Goal: Task Accomplishment & Management: Manage account settings

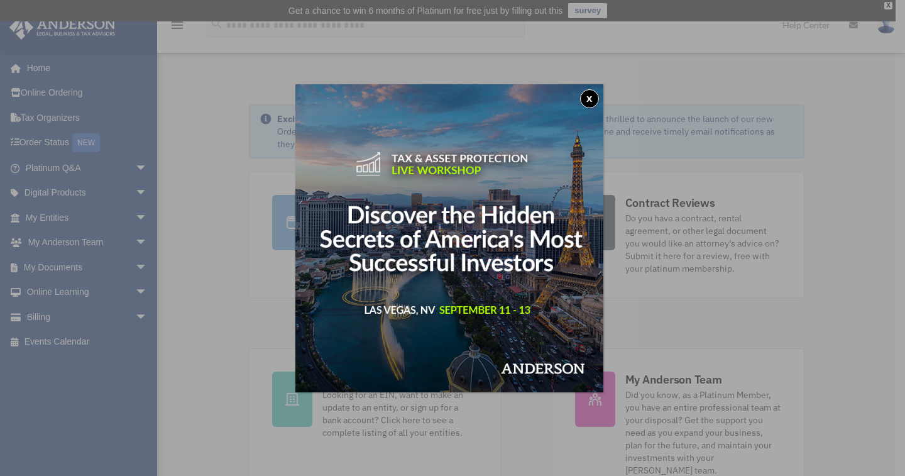
click at [597, 97] on button "x" at bounding box center [589, 98] width 19 height 19
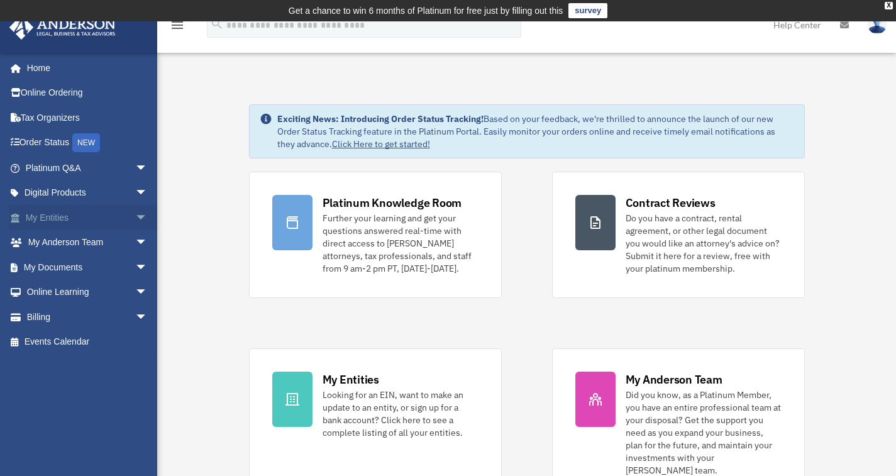
click at [86, 213] on link "My Entities arrow_drop_down" at bounding box center [88, 217] width 158 height 25
click at [45, 218] on link "My Entities arrow_drop_down" at bounding box center [88, 217] width 158 height 25
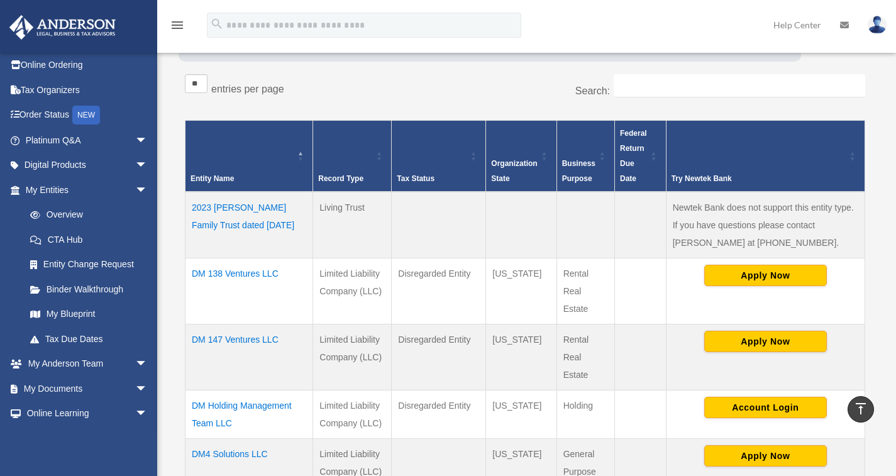
scroll to position [217, 0]
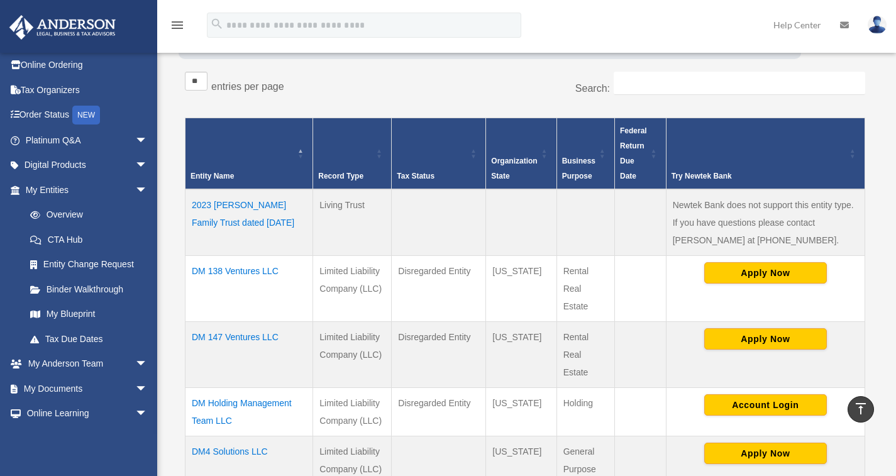
click at [237, 269] on td "DM 138 Ventures LLC" at bounding box center [249, 289] width 128 height 66
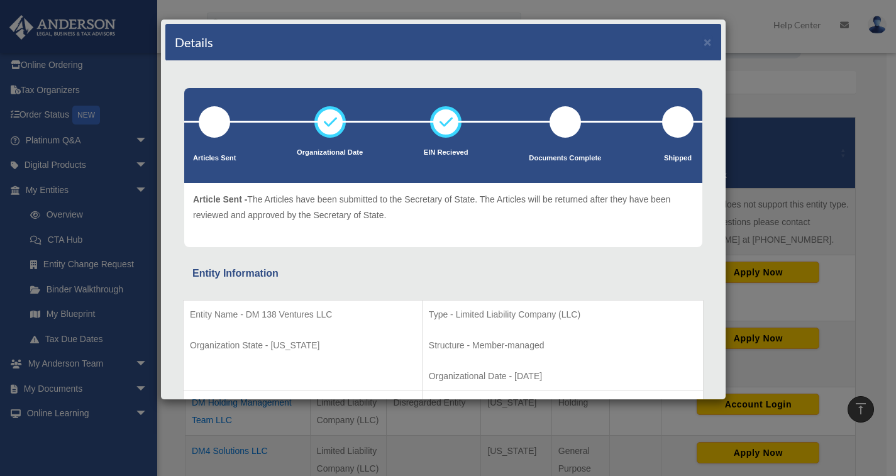
scroll to position [0, 0]
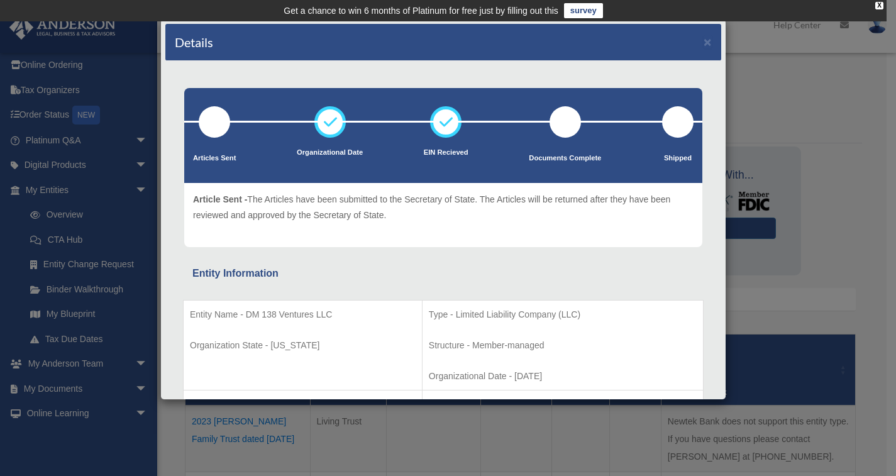
click at [48, 216] on div "Details × Articles Sent Organizational Date" at bounding box center [448, 238] width 896 height 476
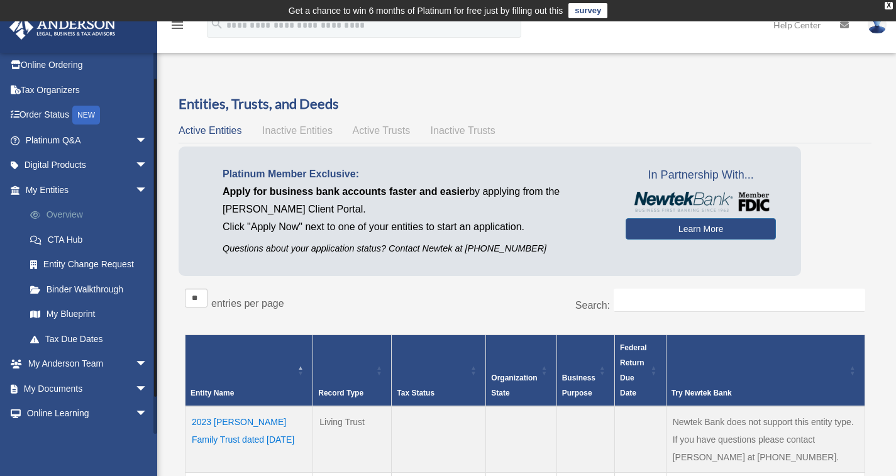
click at [57, 217] on link "Overview" at bounding box center [92, 214] width 149 height 25
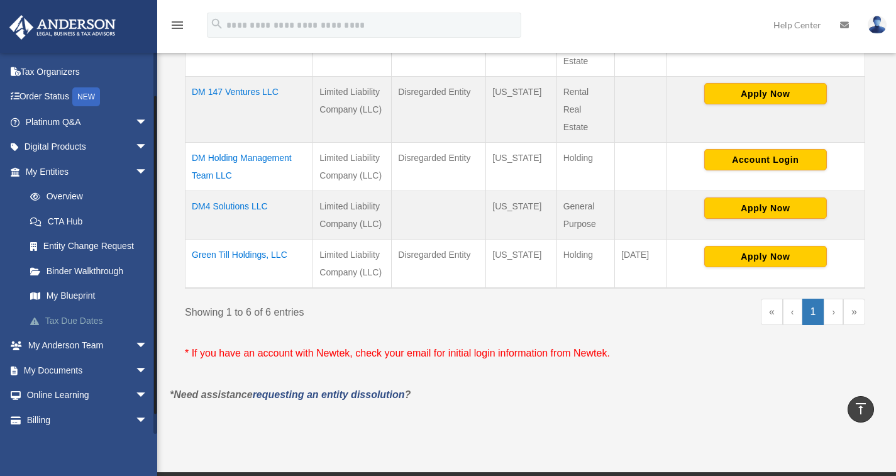
scroll to position [67, 0]
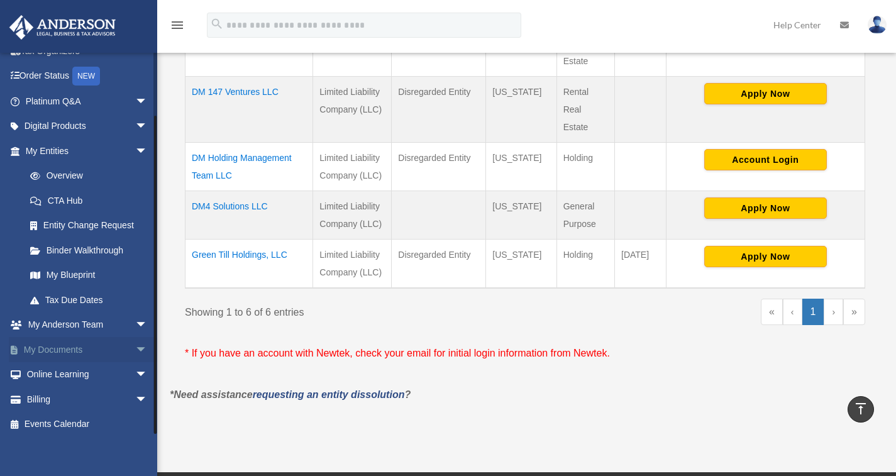
click at [80, 349] on link "My Documents arrow_drop_down" at bounding box center [88, 349] width 158 height 25
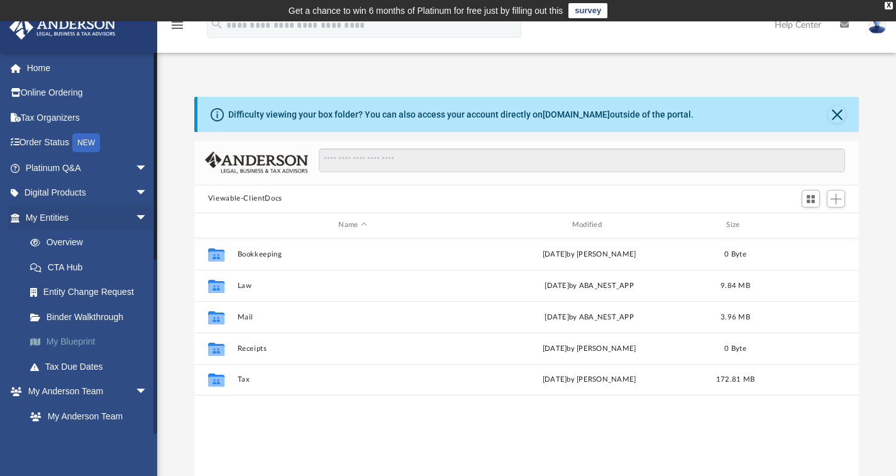
scroll to position [277, 655]
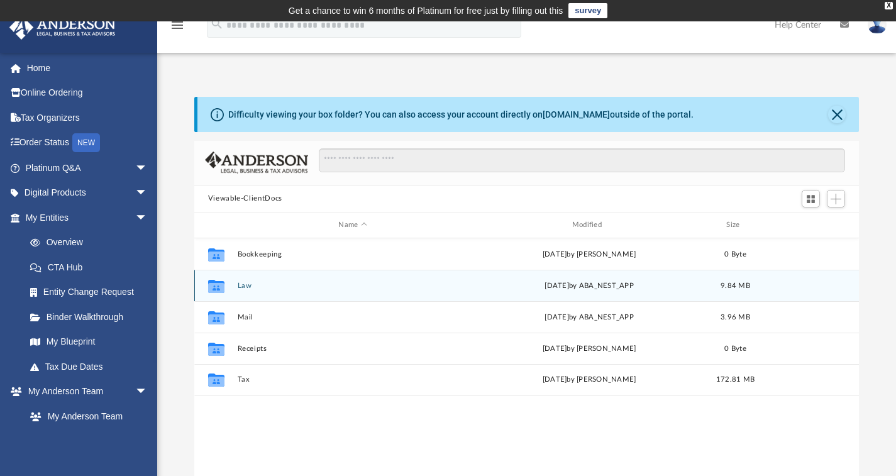
click at [241, 290] on div "Collaborated Folder Law [DATE] by ABA_NEST_APP 9.84 MB" at bounding box center [526, 285] width 665 height 31
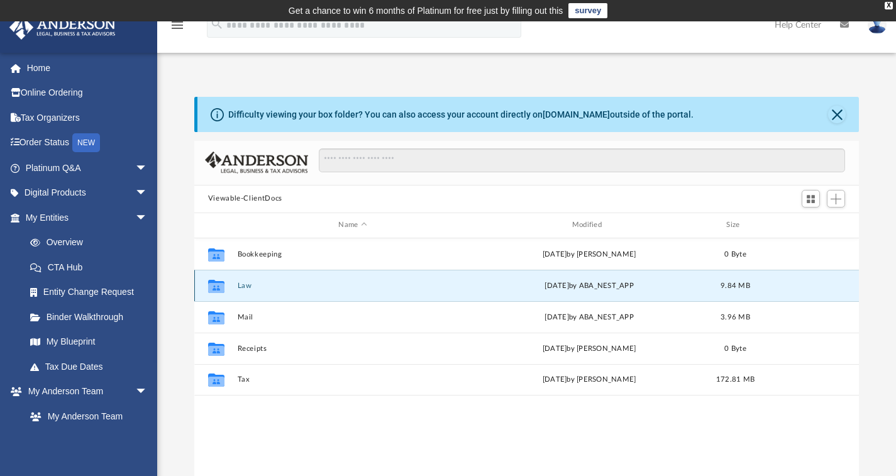
click at [240, 284] on button "Law" at bounding box center [352, 285] width 231 height 8
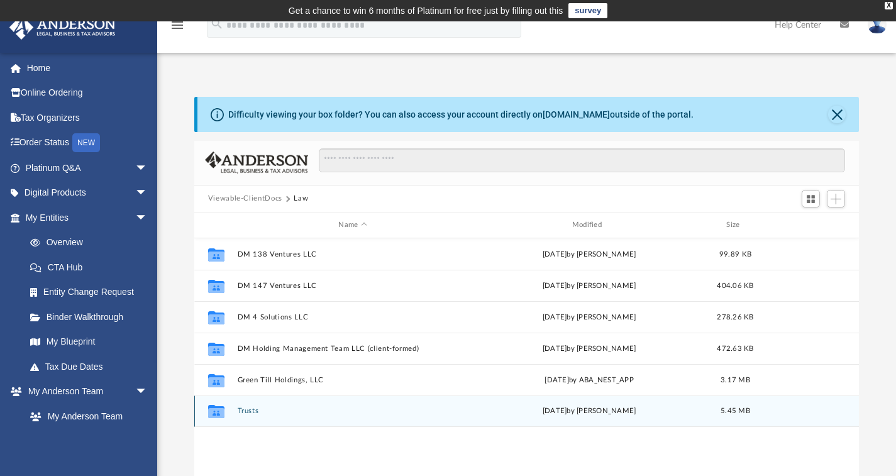
click at [246, 412] on button "Trusts" at bounding box center [352, 411] width 231 height 8
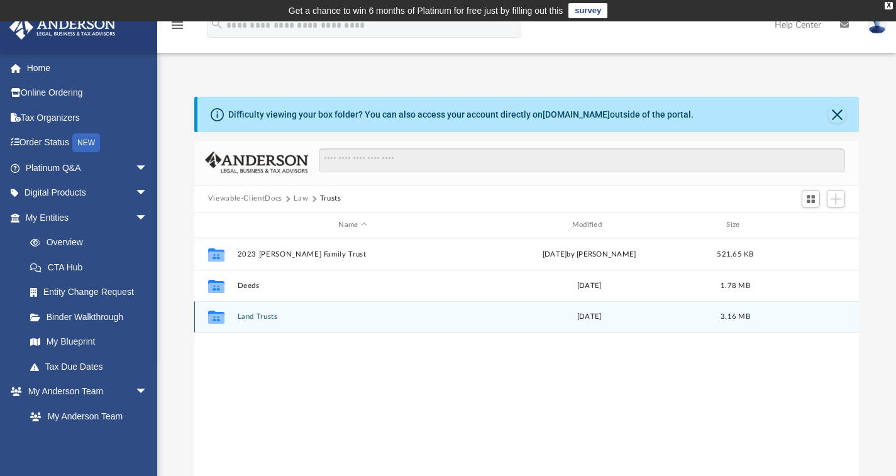
click at [243, 315] on button "Land Trusts" at bounding box center [352, 316] width 231 height 8
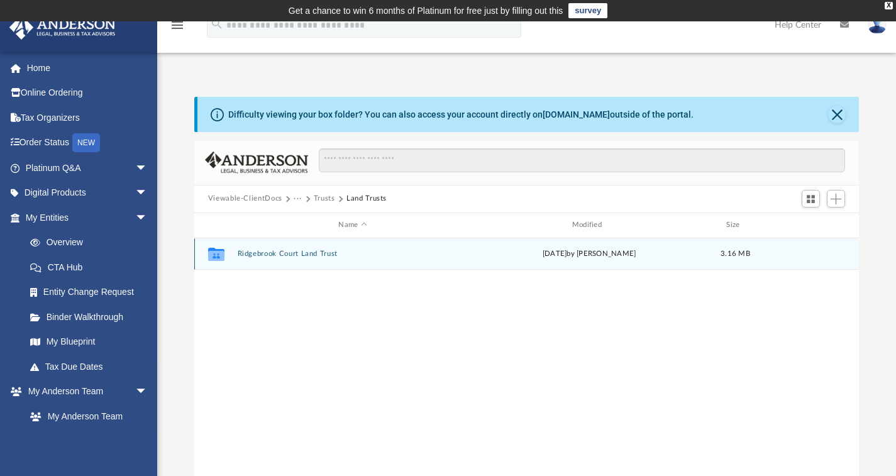
click at [245, 260] on div "Collaborated Folder Ridgebrook Court Land Trust Mon Jan 27 2025 by Danielle Den…" at bounding box center [526, 253] width 665 height 31
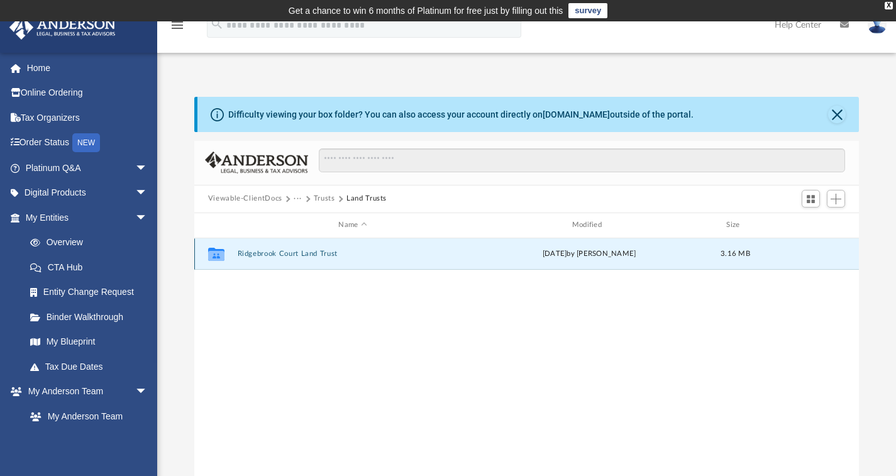
click at [245, 260] on div "Collaborated Folder Ridgebrook Court Land Trust Mon Jan 27 2025 by Danielle Den…" at bounding box center [526, 253] width 665 height 31
click at [243, 255] on button "Ridgebrook Court Land Trust" at bounding box center [352, 254] width 231 height 8
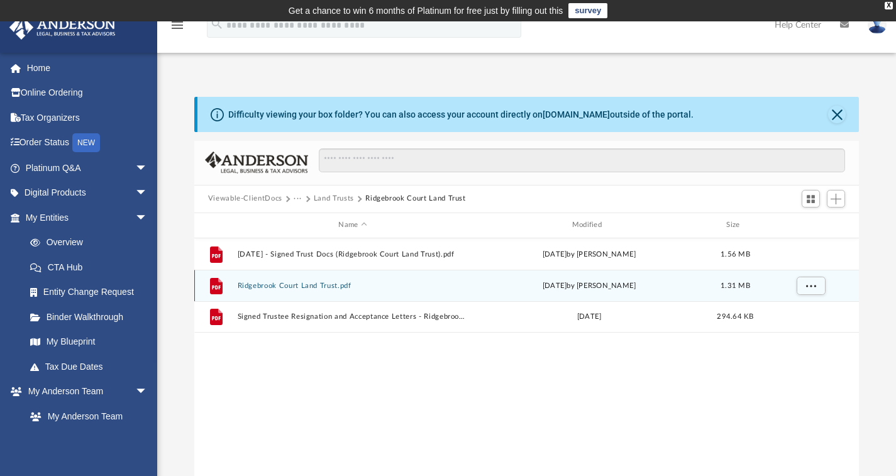
click at [258, 288] on button "Ridgebrook Court Land Trust.pdf" at bounding box center [352, 285] width 231 height 8
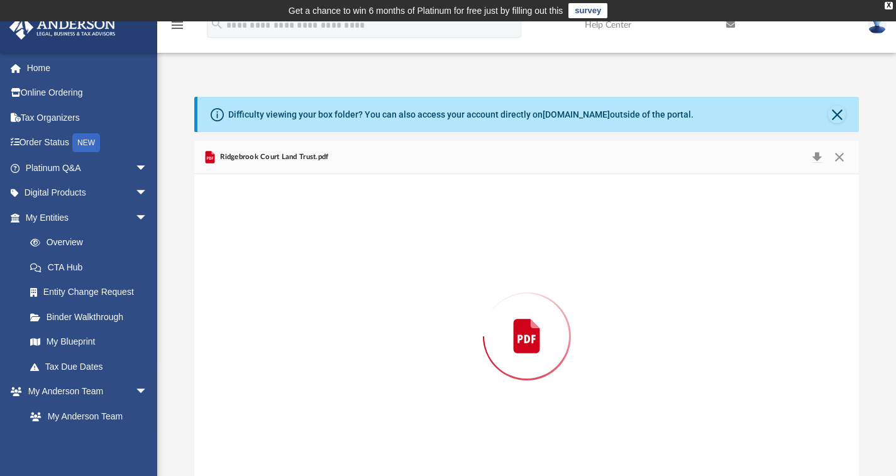
click at [260, 288] on div "Preview" at bounding box center [526, 336] width 665 height 324
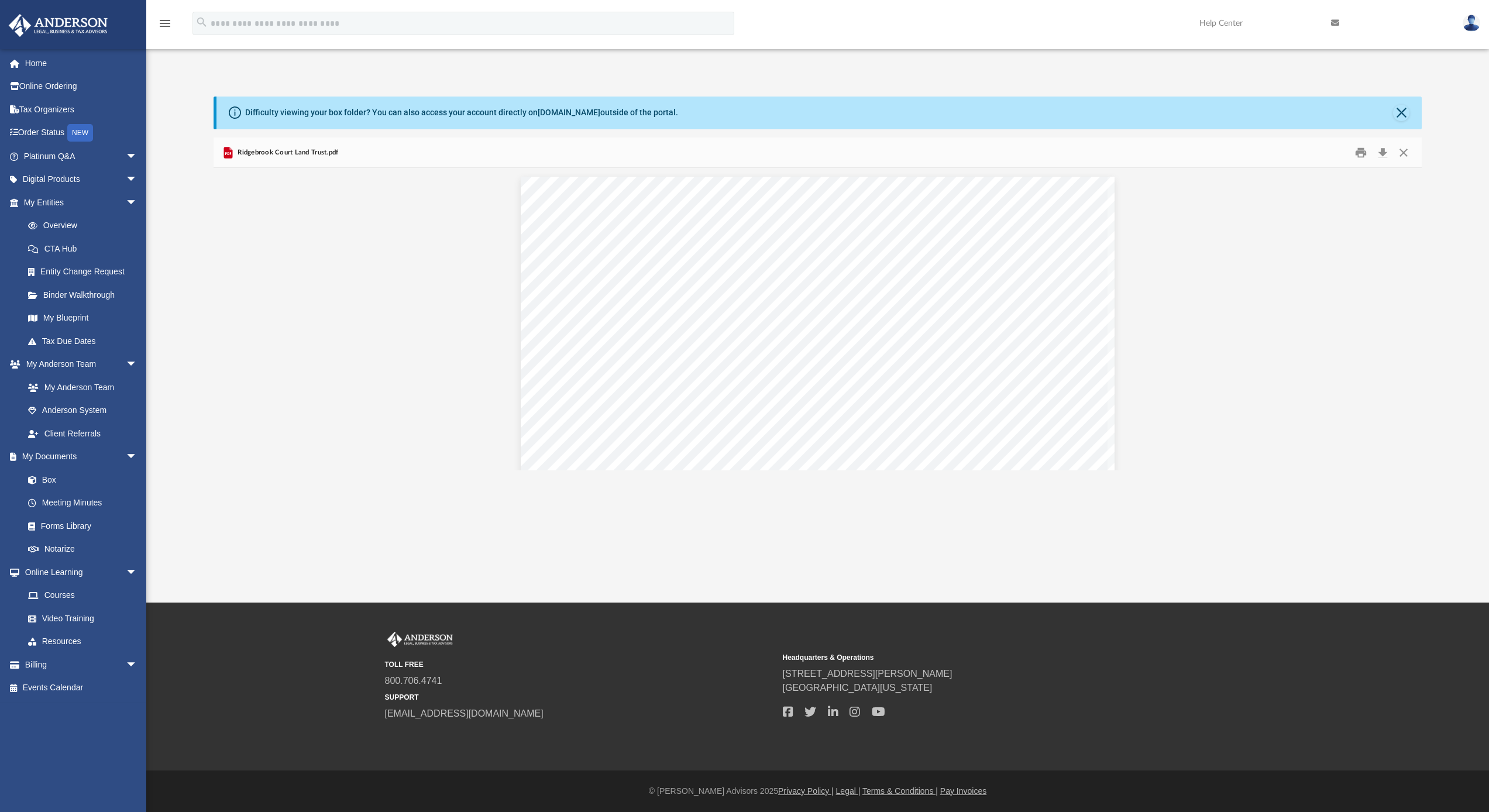
scroll to position [258, 1200]
click at [833, 316] on button "Preview" at bounding box center [1410, 318] width 26 height 33
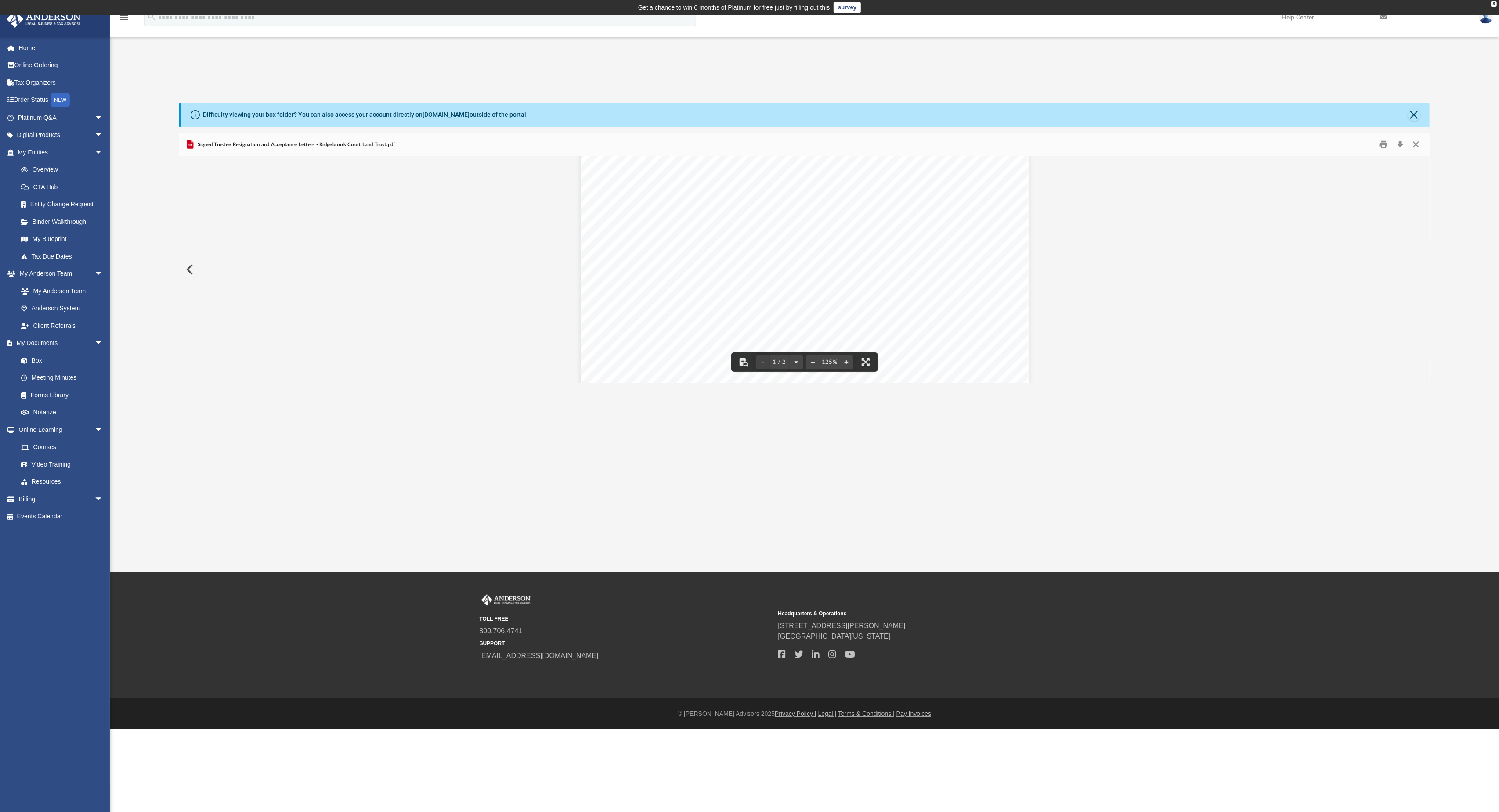
scroll to position [0, 0]
click at [625, 145] on button "Close" at bounding box center [1415, 144] width 16 height 13
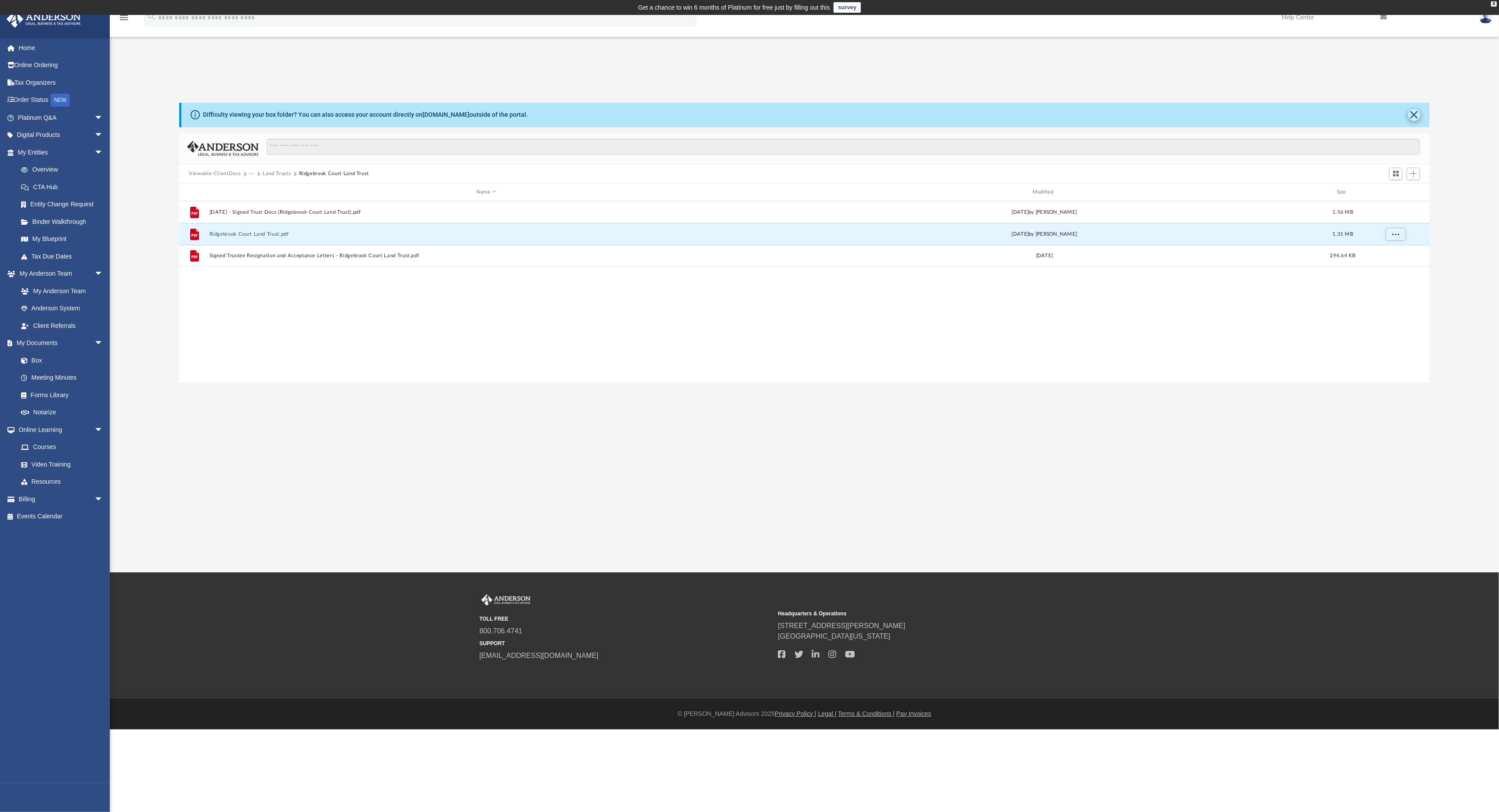
click at [625, 114] on button "Close" at bounding box center [1414, 115] width 13 height 13
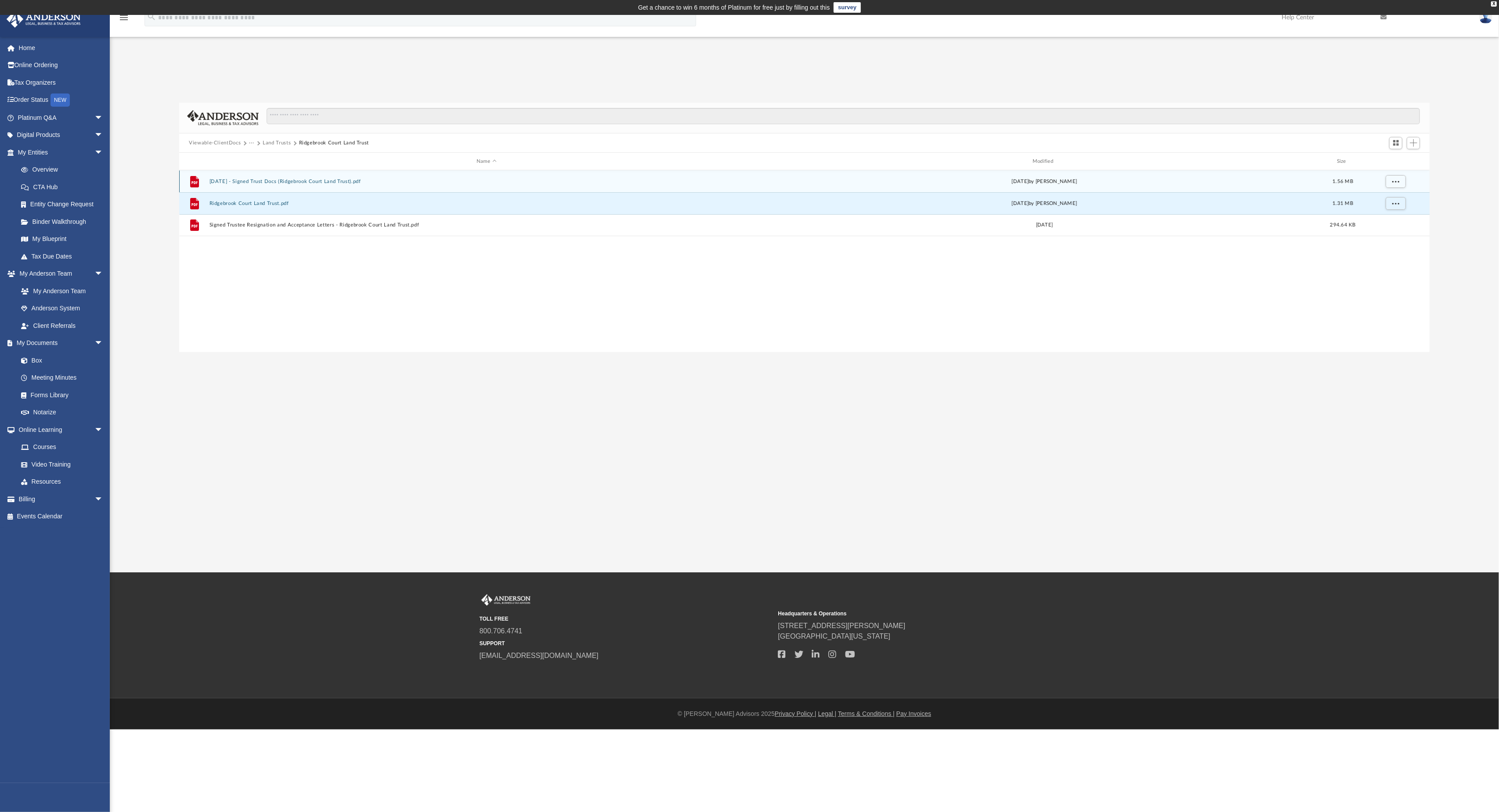
click at [326, 180] on button "2024.07.31 - Signed Trust Docs (Ridgebrook Court Land Trust).pdf" at bounding box center [486, 182] width 554 height 6
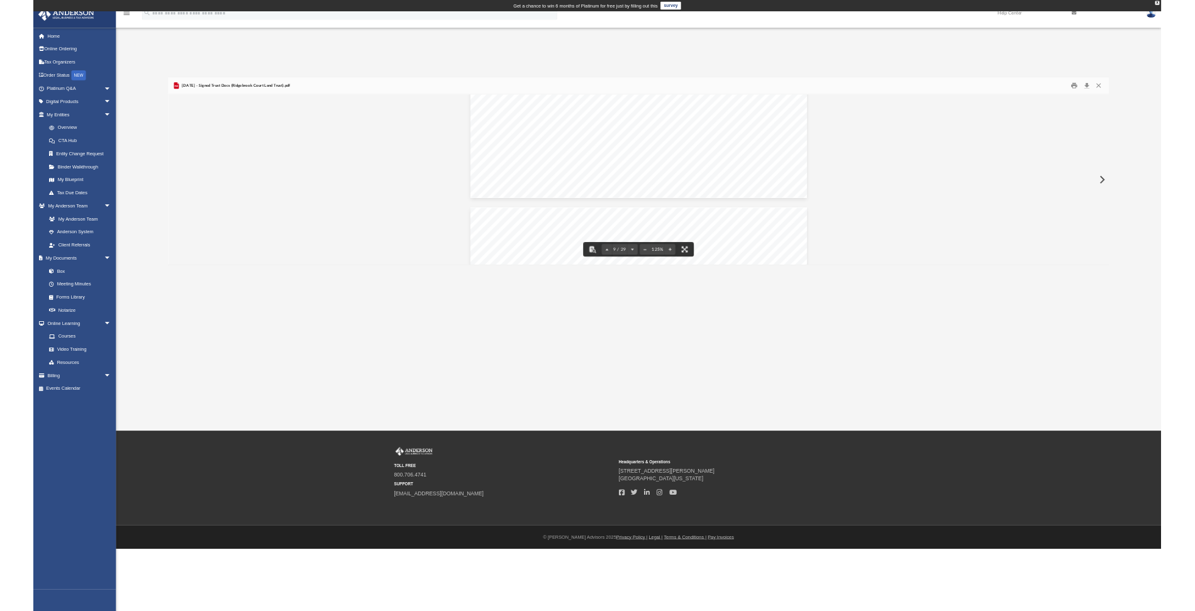
scroll to position [6821, 0]
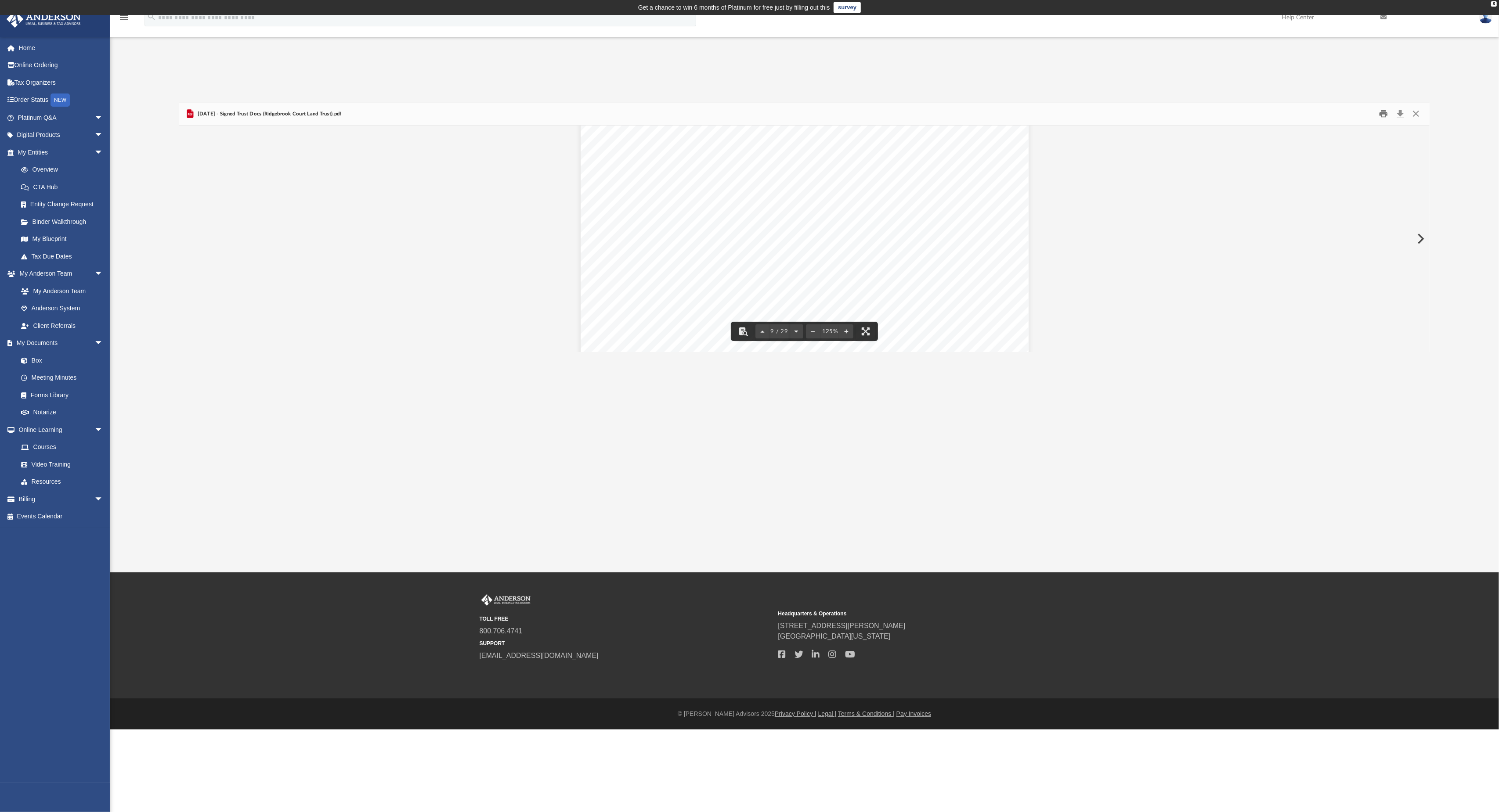
click at [625, 113] on button "Print" at bounding box center [1383, 113] width 17 height 13
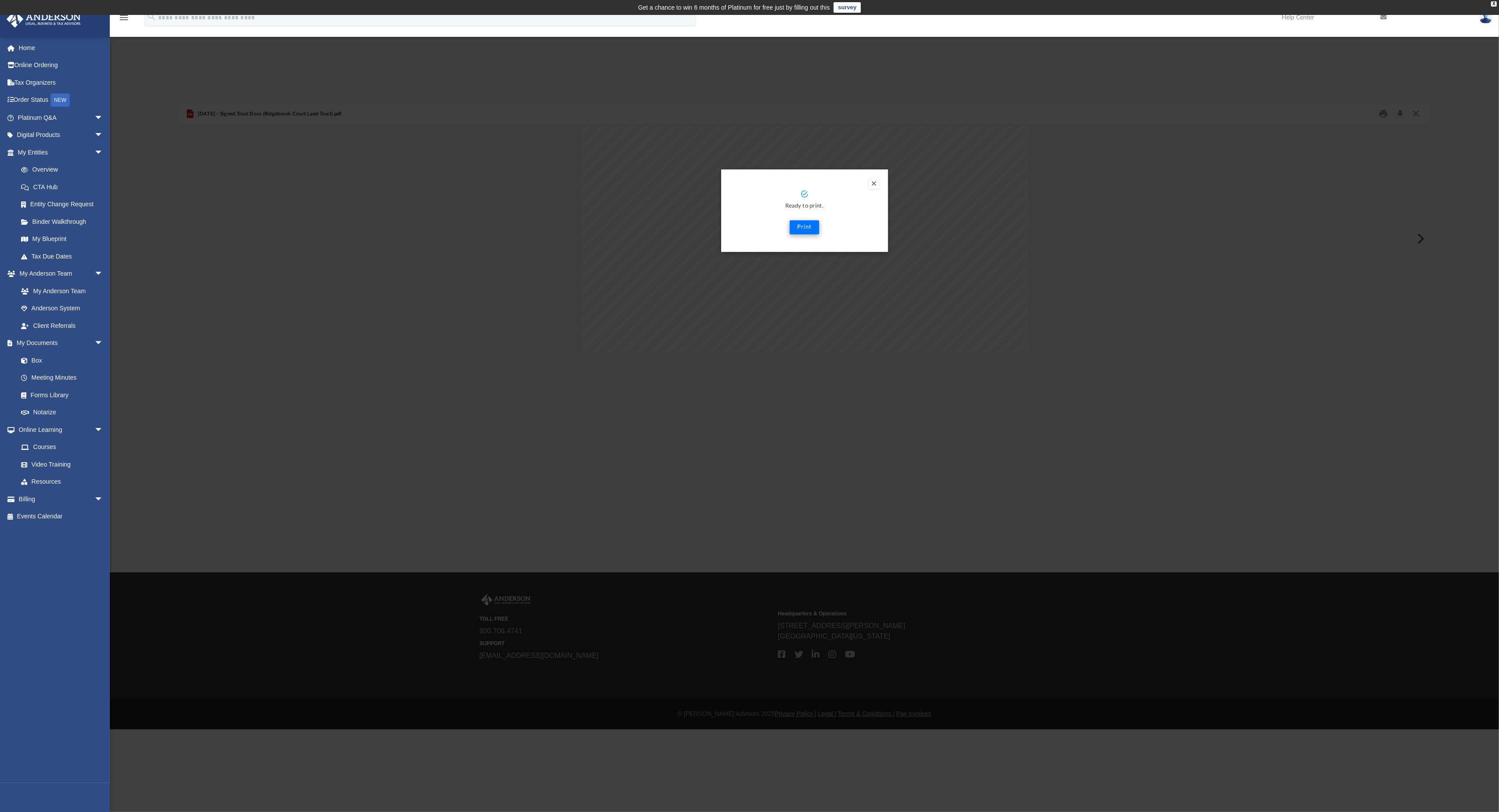
click at [625, 228] on button "Print" at bounding box center [804, 228] width 29 height 14
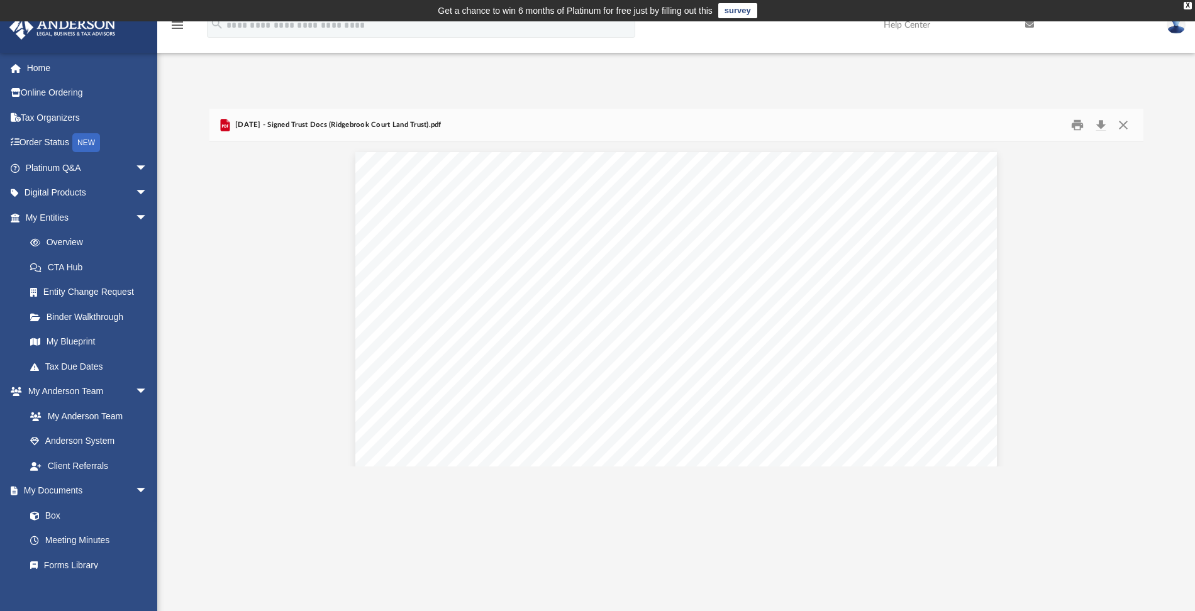
scroll to position [5985, 0]
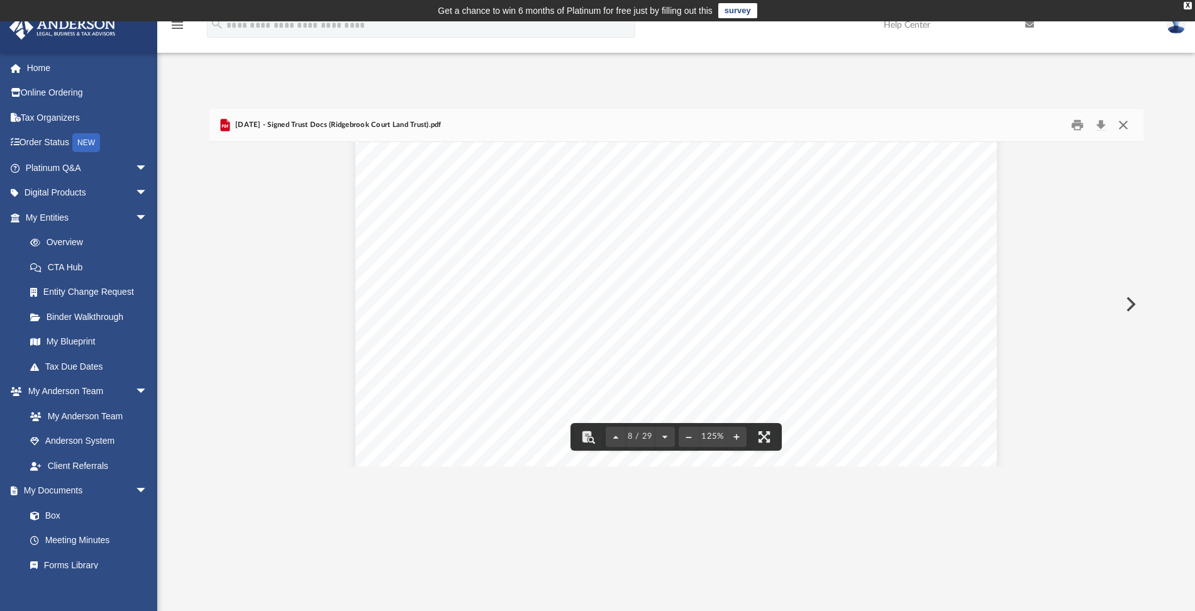
click at [895, 124] on button "Close" at bounding box center [1123, 124] width 23 height 19
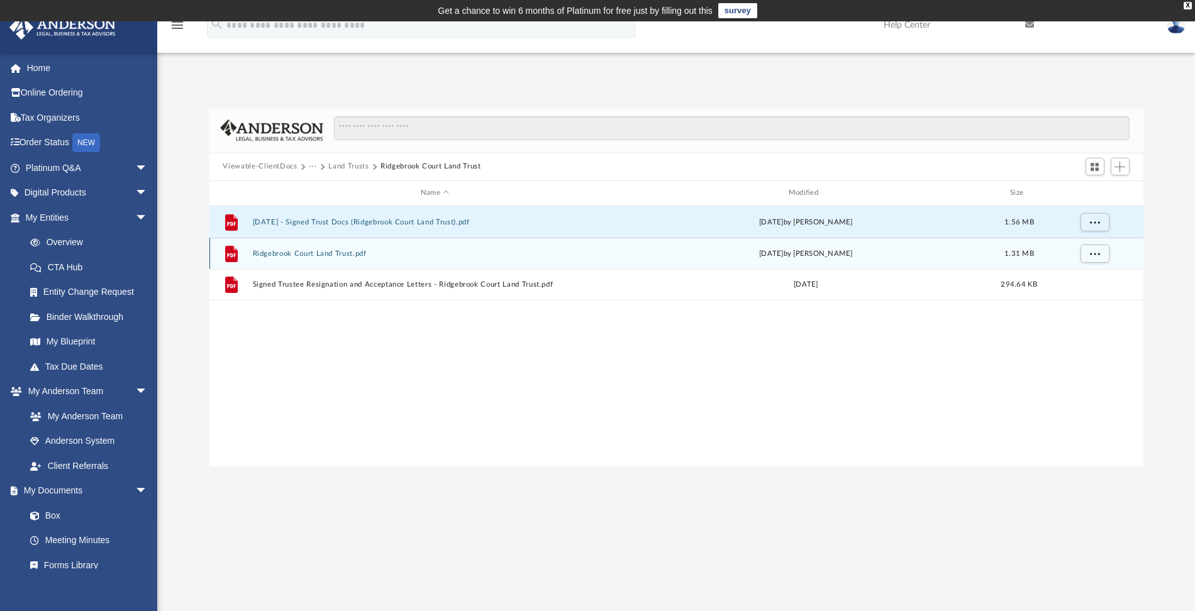
click at [323, 249] on button "Ridgebrook Court Land Trust.pdf" at bounding box center [434, 253] width 365 height 8
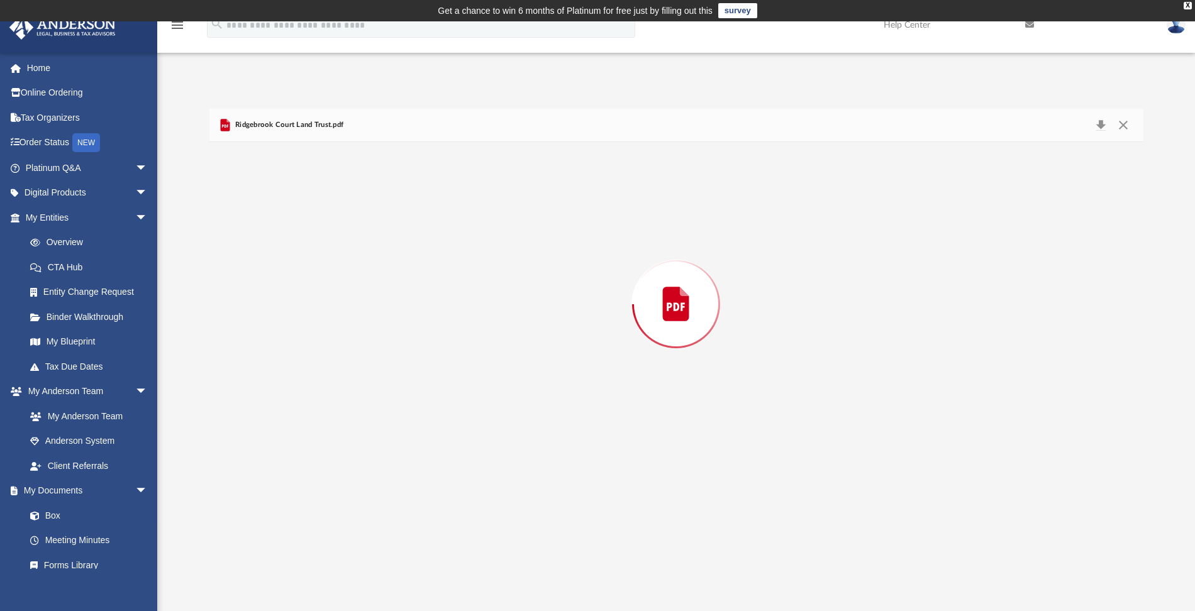
click at [323, 249] on div "Preview" at bounding box center [676, 304] width 934 height 324
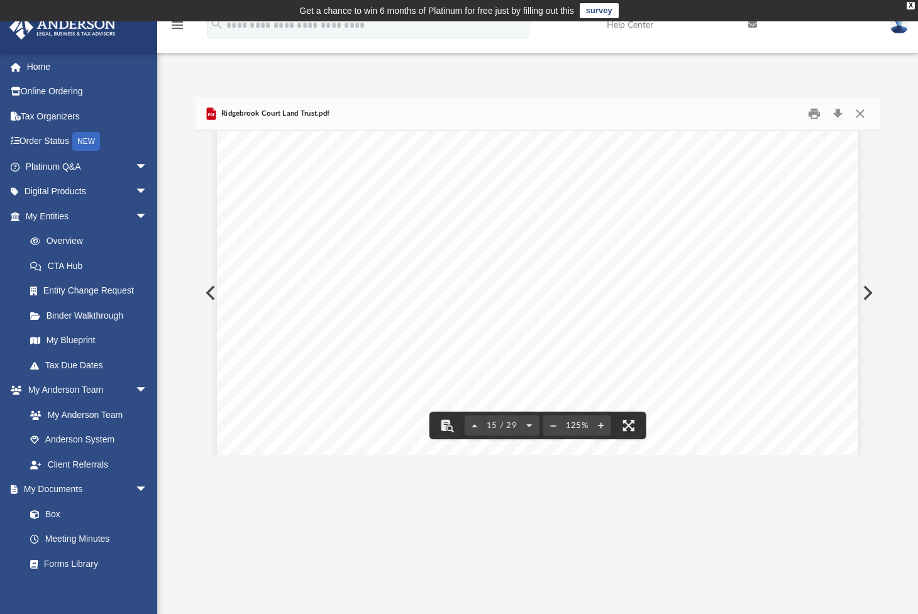
scroll to position [11614, 0]
click at [856, 112] on button "Close" at bounding box center [860, 113] width 23 height 19
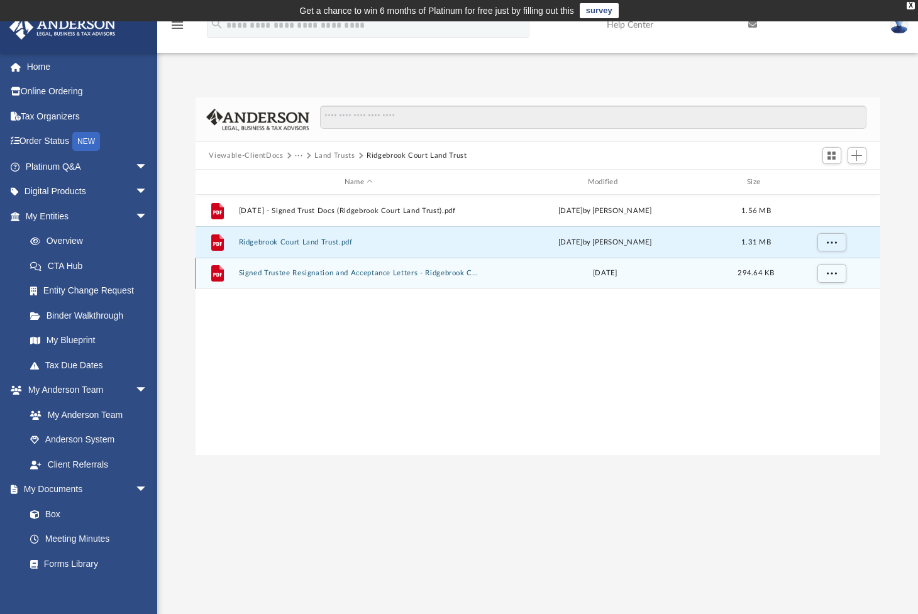
click at [309, 275] on button "Signed Trustee Resignation and Acceptance Letters - Ridgebrook Court Land Trust…" at bounding box center [358, 273] width 241 height 8
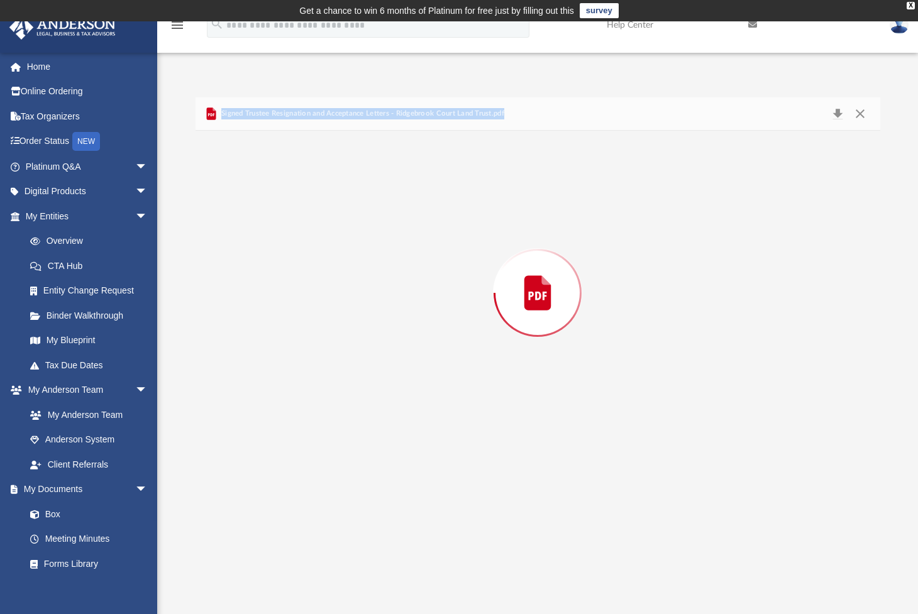
click at [309, 275] on div "Preview" at bounding box center [538, 293] width 685 height 324
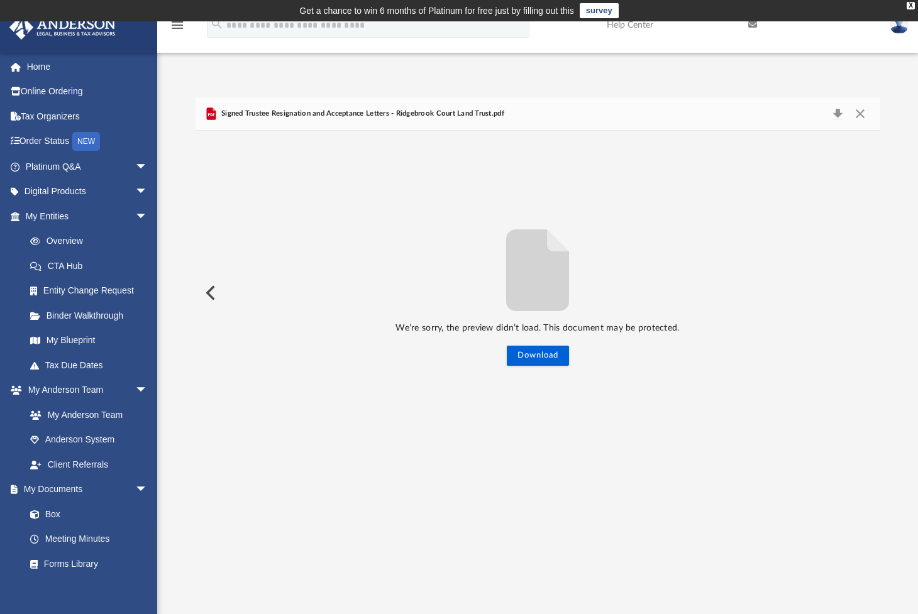
click at [211, 289] on button "Preview" at bounding box center [210, 292] width 28 height 35
click at [212, 285] on button "Preview" at bounding box center [210, 292] width 28 height 35
click at [861, 110] on button "Close" at bounding box center [860, 114] width 23 height 18
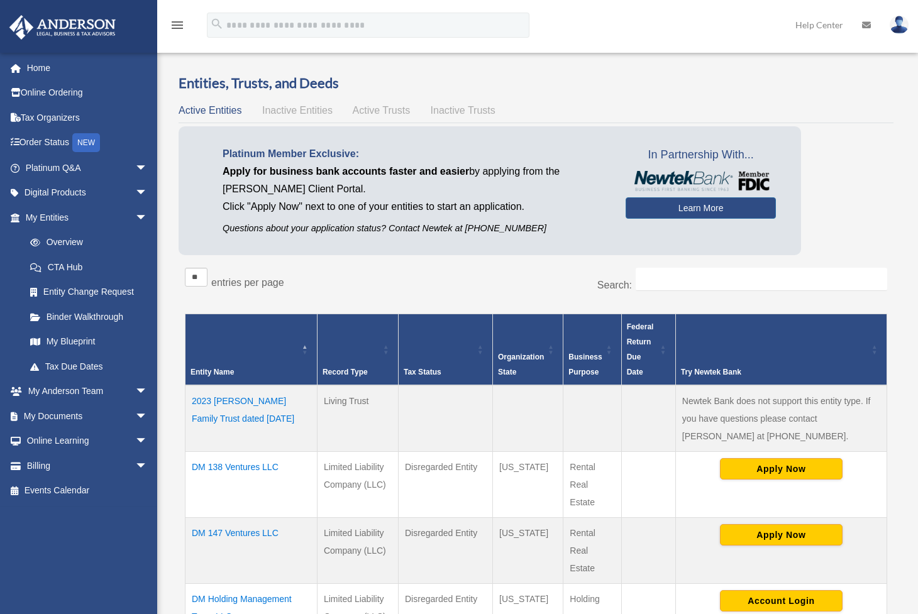
scroll to position [462, 0]
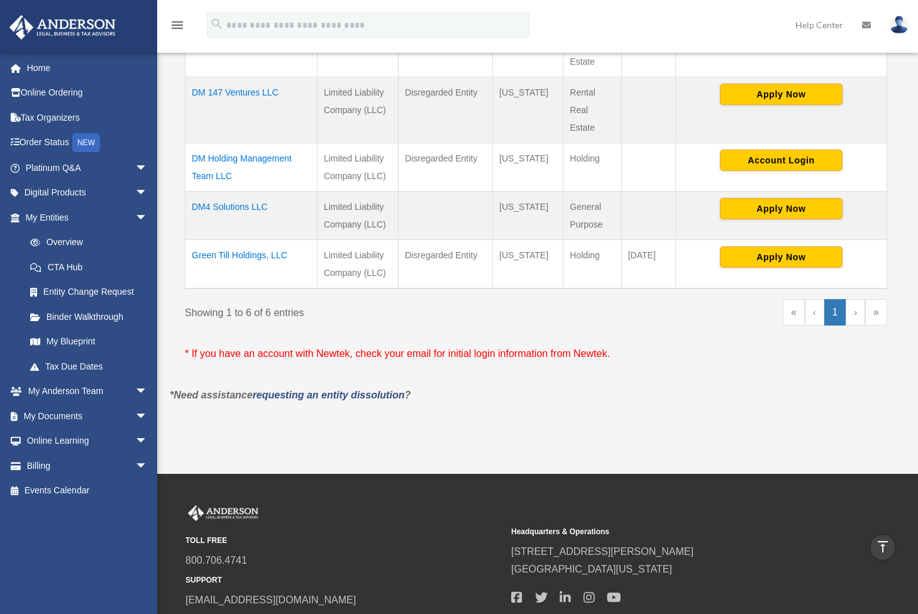
click at [258, 158] on td "DM Holding Management Team LLC" at bounding box center [251, 167] width 132 height 48
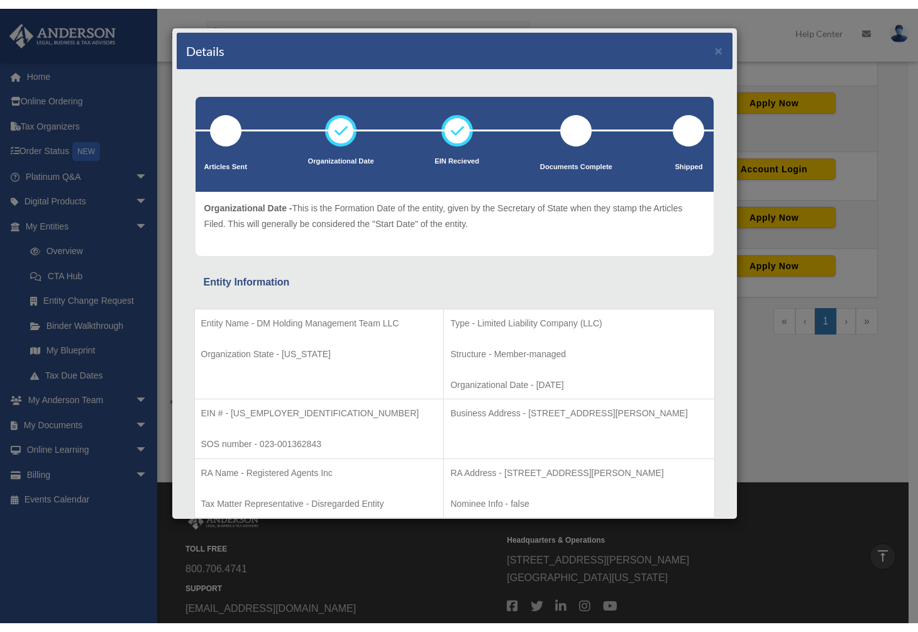
scroll to position [304, 0]
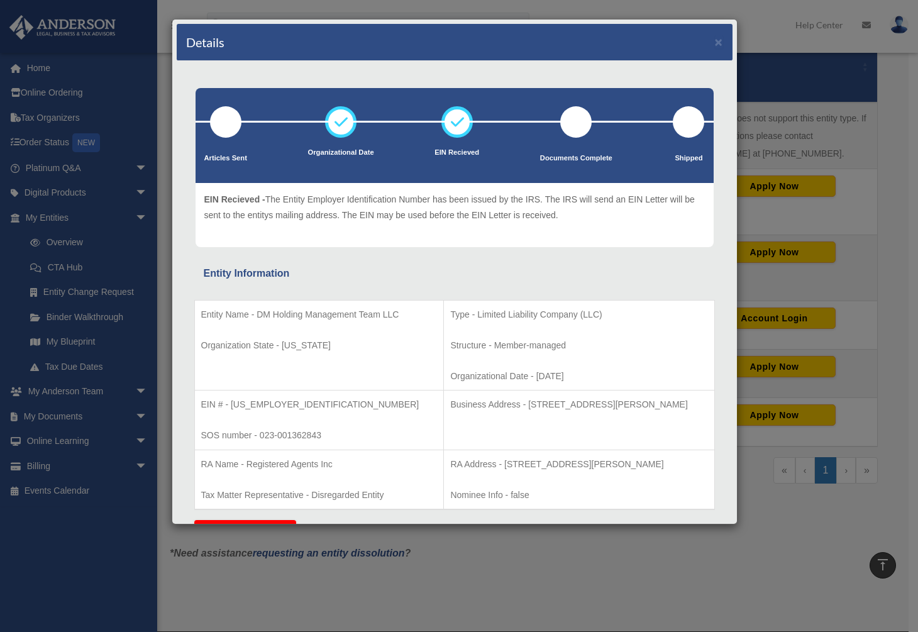
click at [47, 84] on div "Details × Articles Sent Organizational Date" at bounding box center [459, 316] width 918 height 632
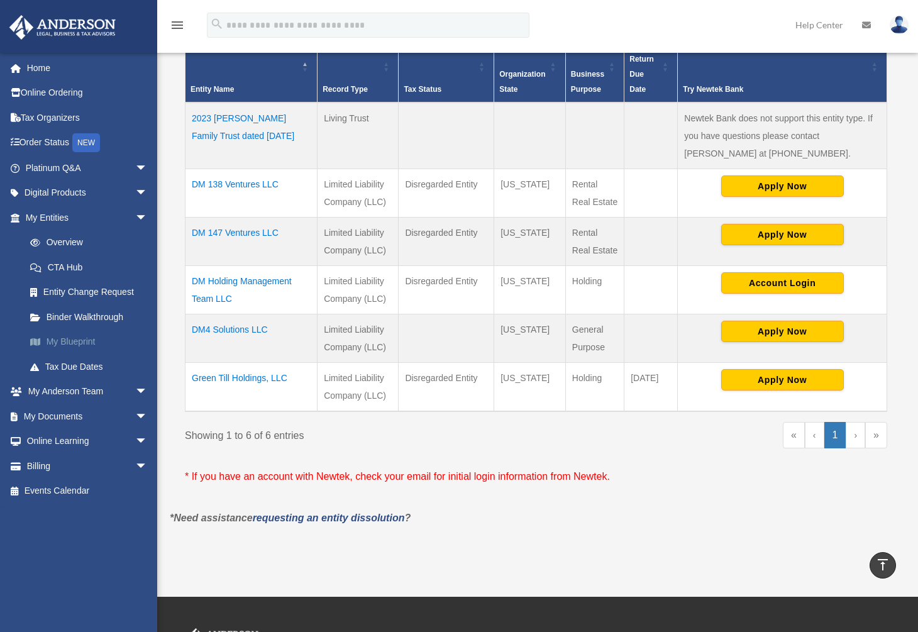
click at [54, 339] on link "My Blueprint" at bounding box center [92, 341] width 149 height 25
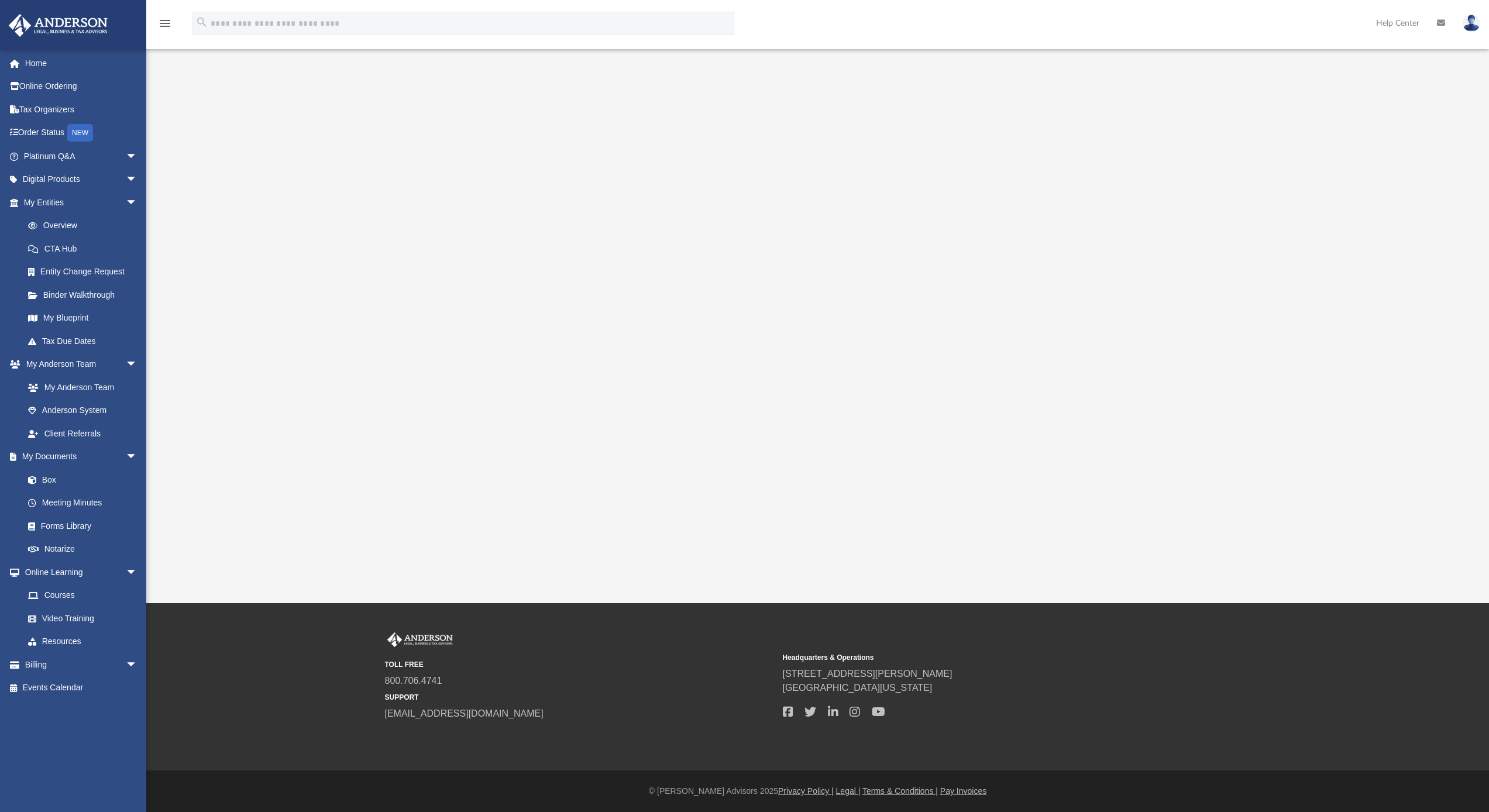
scroll to position [38, 0]
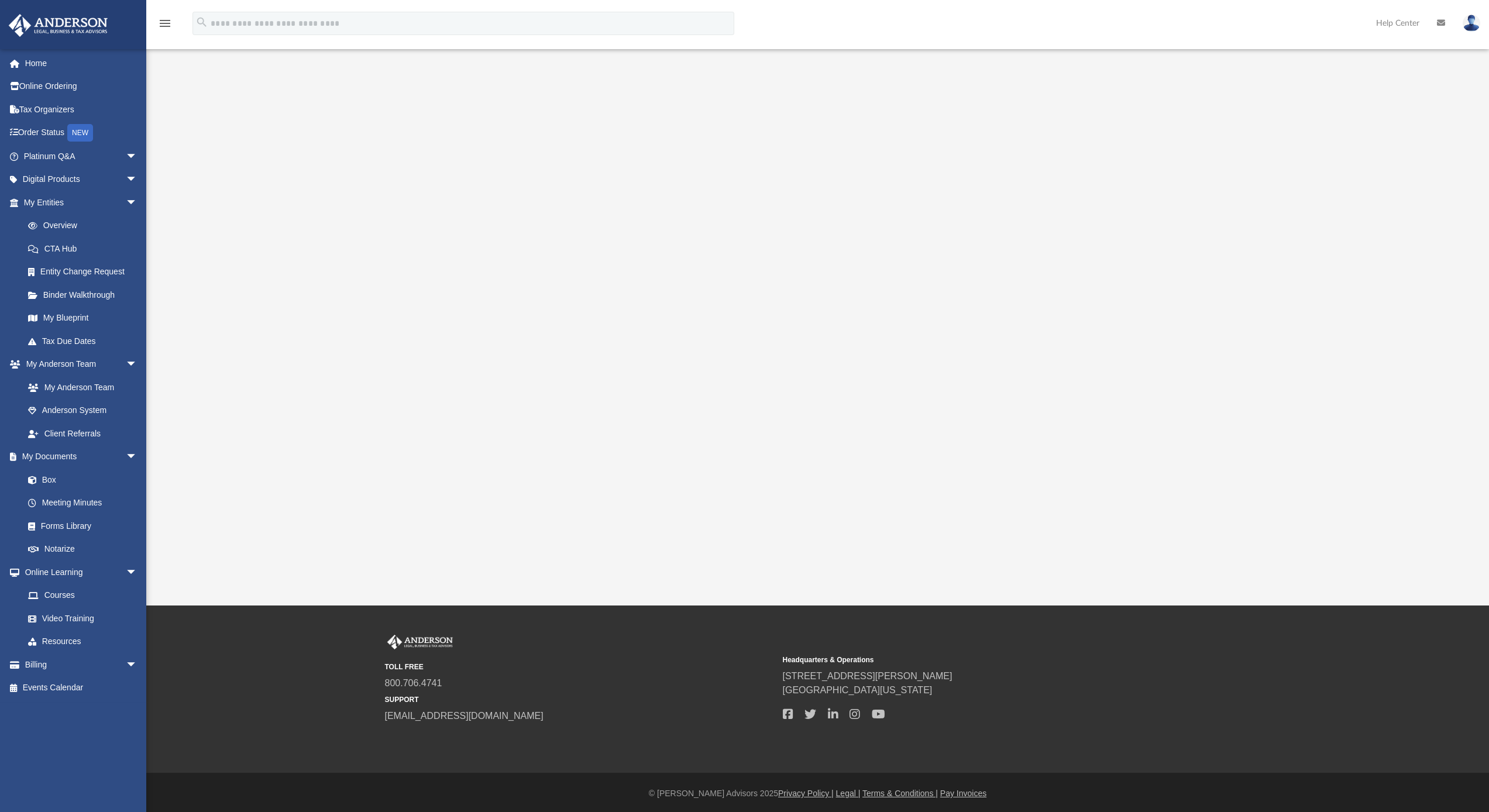
click at [276, 126] on div at bounding box center [817, 312] width 1209 height 468
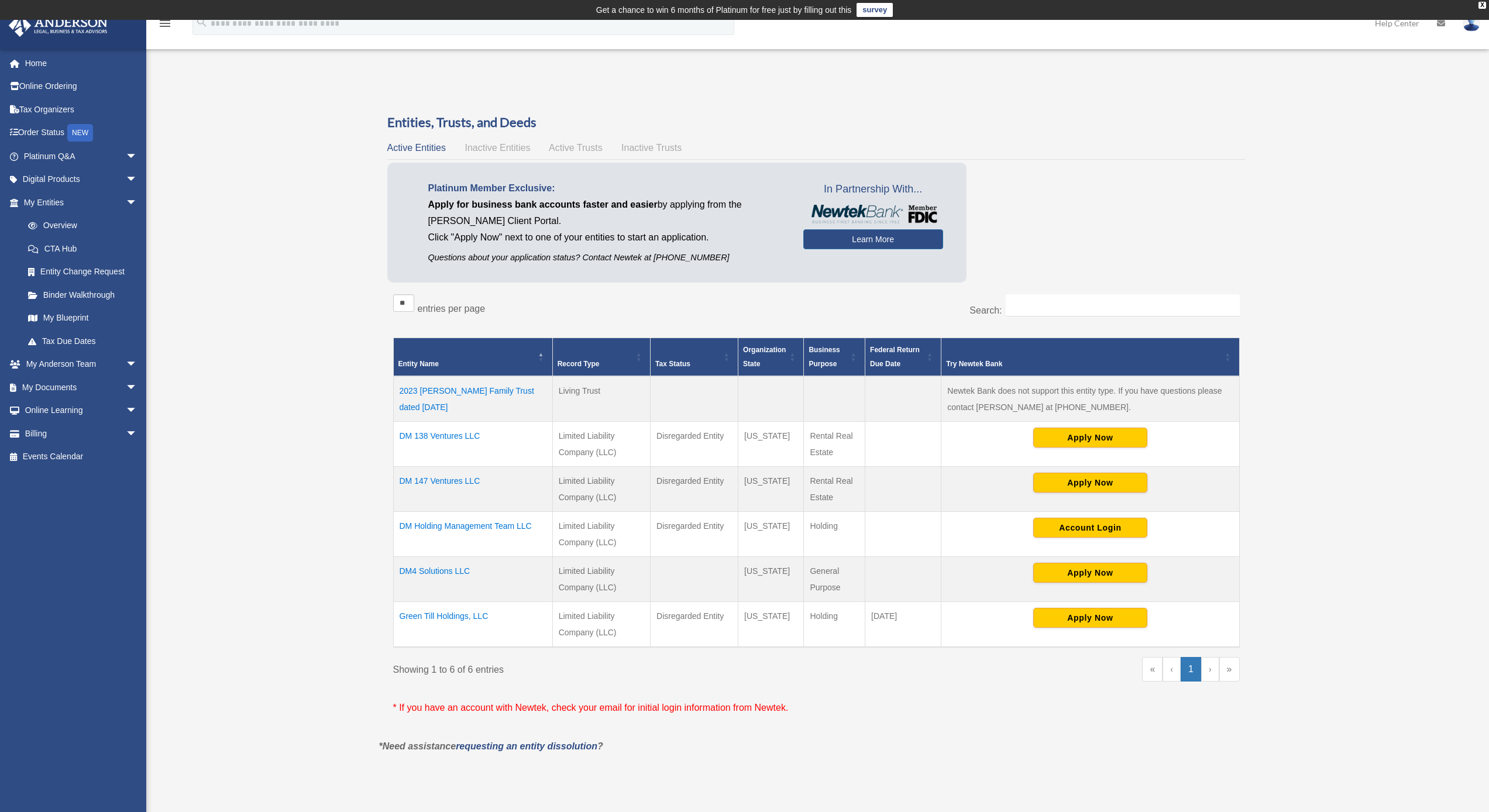
click at [1469, 28] on img at bounding box center [1471, 23] width 18 height 17
click at [1268, 105] on link "Logout" at bounding box center [1296, 102] width 117 height 24
